Goal: Task Accomplishment & Management: Use online tool/utility

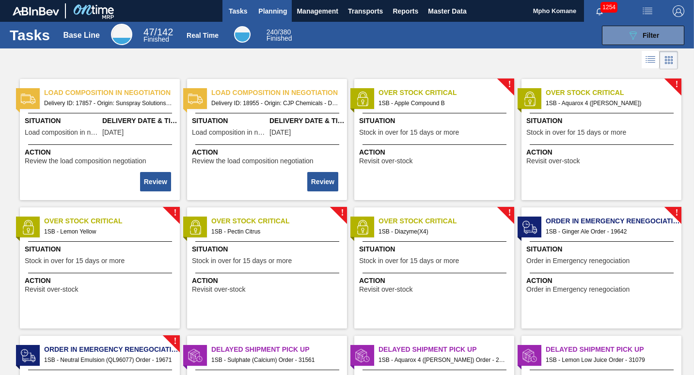
click at [271, 13] on span "Planning" at bounding box center [272, 11] width 29 height 12
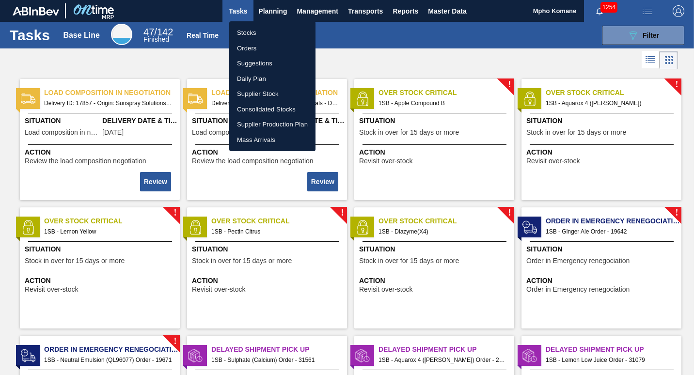
click at [247, 50] on li "Orders" at bounding box center [272, 48] width 86 height 15
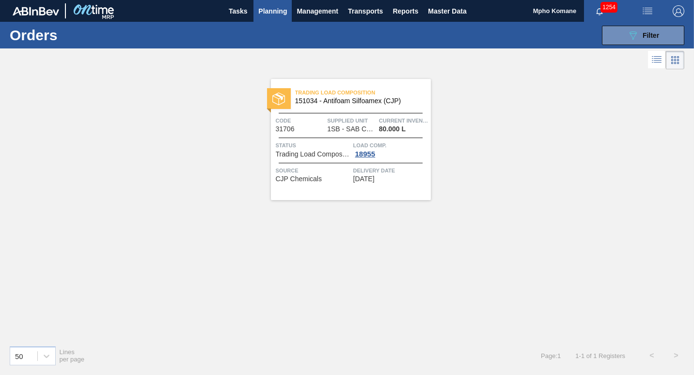
click at [361, 127] on span "1SB - SAB Chamdor Brewery" at bounding box center [351, 128] width 48 height 7
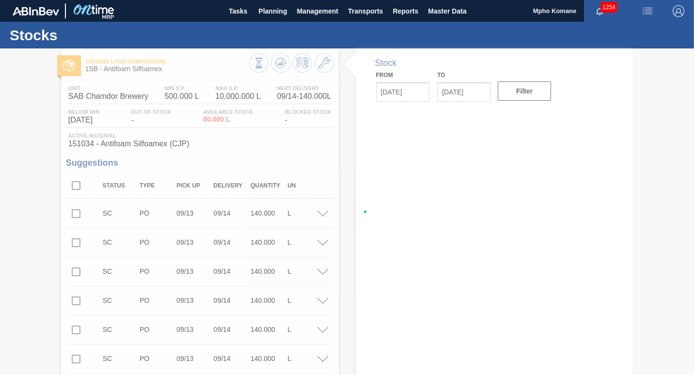
type input "[DATE]"
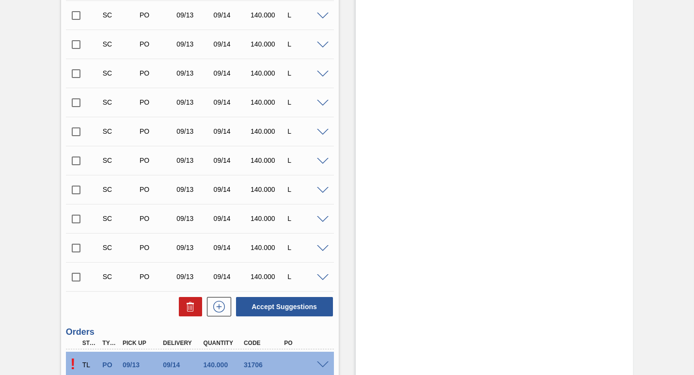
scroll to position [2025, 0]
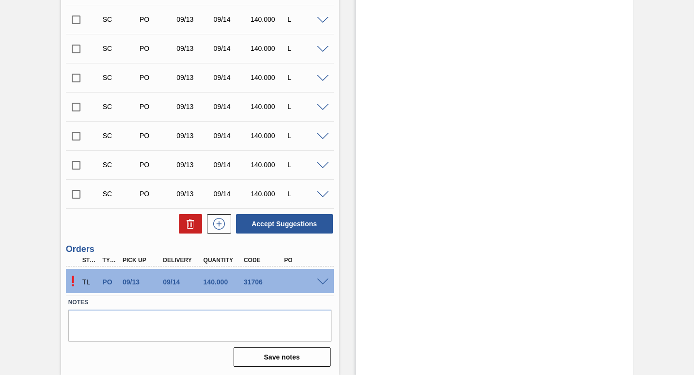
click at [324, 279] on span at bounding box center [323, 281] width 12 height 7
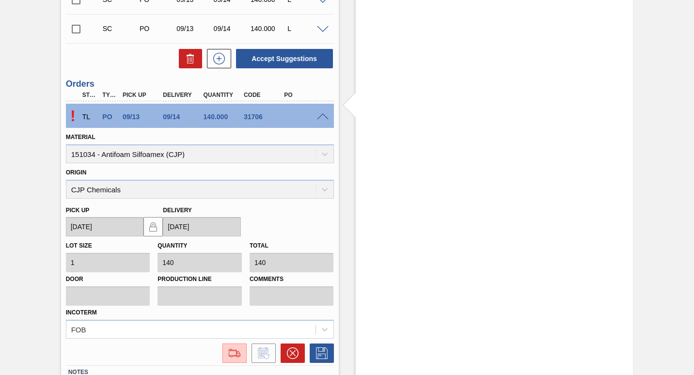
scroll to position [2259, 0]
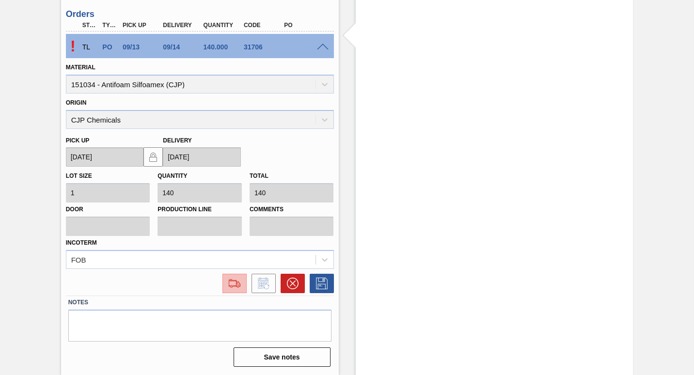
click at [233, 281] on img at bounding box center [234, 284] width 15 height 12
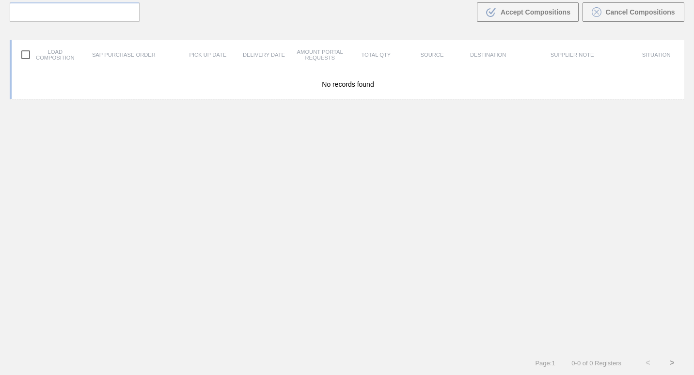
scroll to position [70, 0]
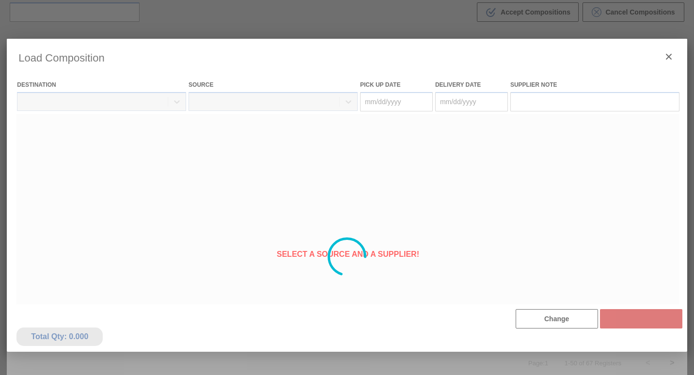
type Date "[DATE]"
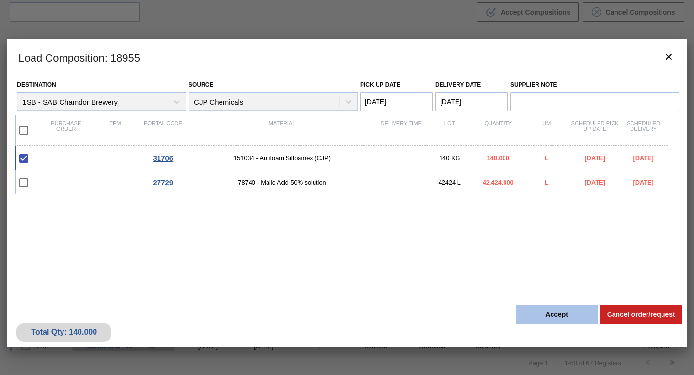
click at [535, 315] on button "Accept" at bounding box center [556, 314] width 82 height 19
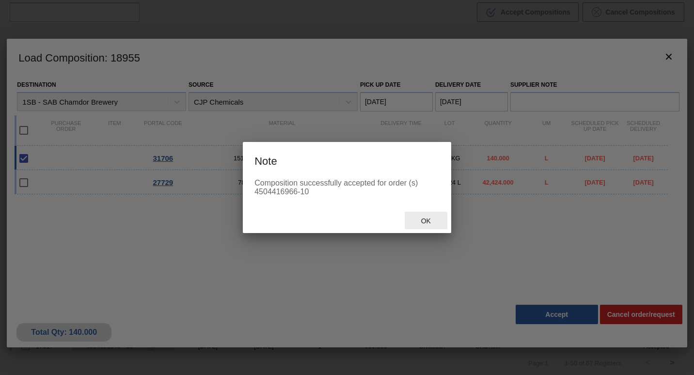
click at [427, 223] on span "Ok" at bounding box center [425, 221] width 25 height 8
